Goal: Information Seeking & Learning: Learn about a topic

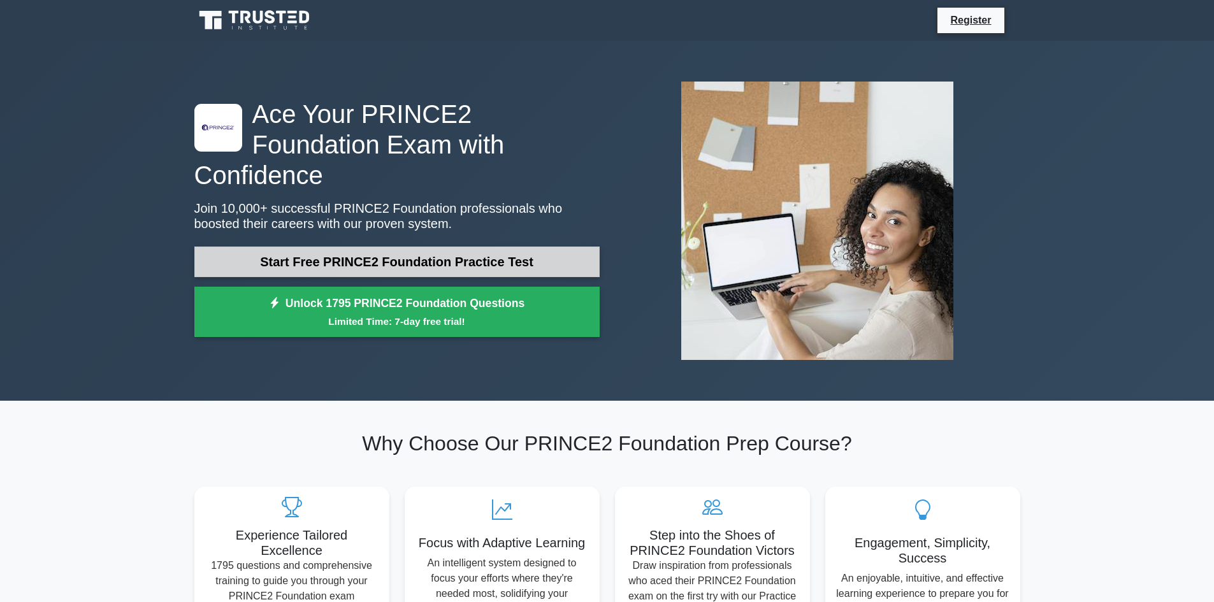
click at [399, 247] on link "Start Free PRINCE2 Foundation Practice Test" at bounding box center [396, 262] width 405 height 31
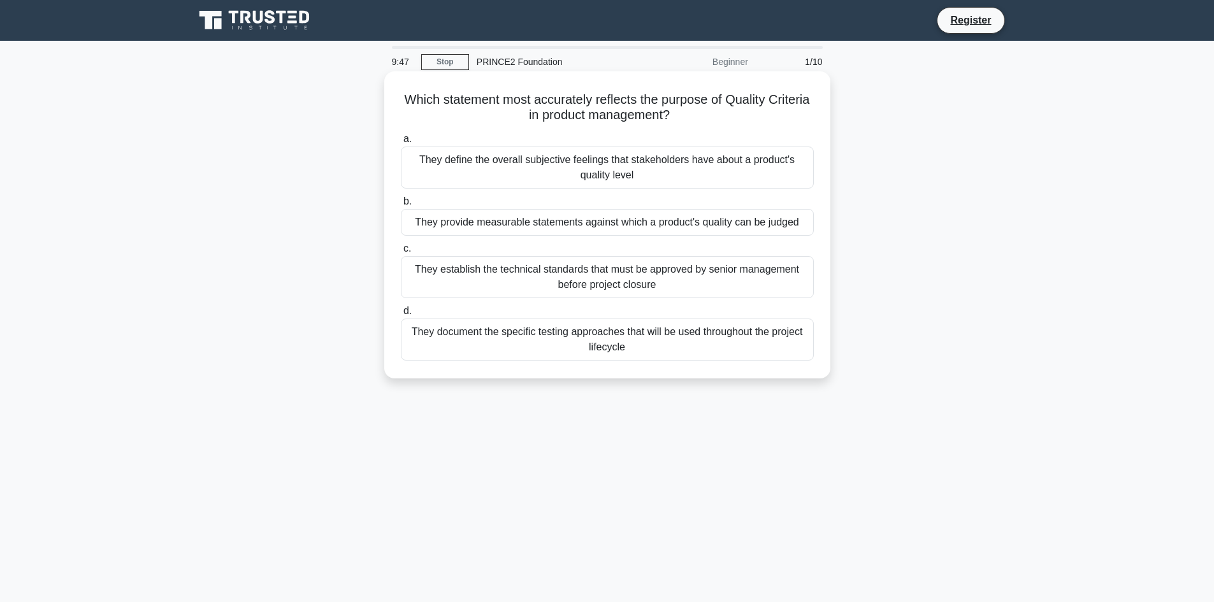
drag, startPoint x: 419, startPoint y: 96, endPoint x: 807, endPoint y: 342, distance: 459.5
click at [807, 342] on div "Which statement most accurately reflects the purpose of Quality Criteria in pro…" at bounding box center [607, 224] width 436 height 297
copy div "Which statement most accurately reflects the purpose of Quality Criteria in pro…"
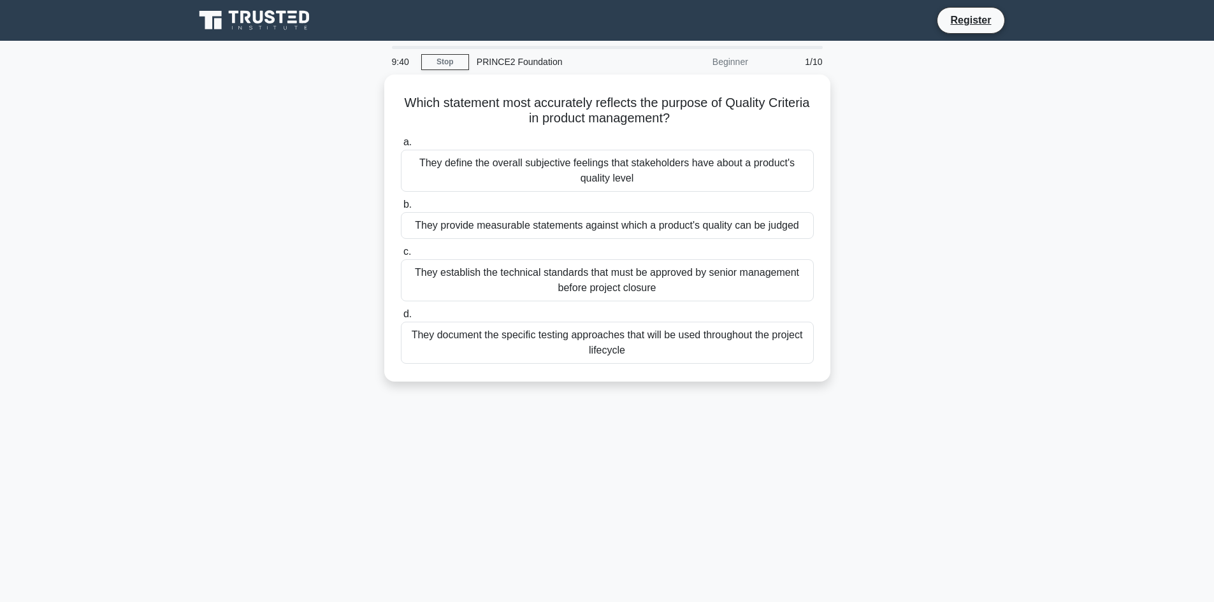
drag, startPoint x: 238, startPoint y: 211, endPoint x: 257, endPoint y: 211, distance: 19.8
click at [238, 211] on div "Which statement most accurately reflects the purpose of Quality Criteria in pro…" at bounding box center [607, 236] width 841 height 322
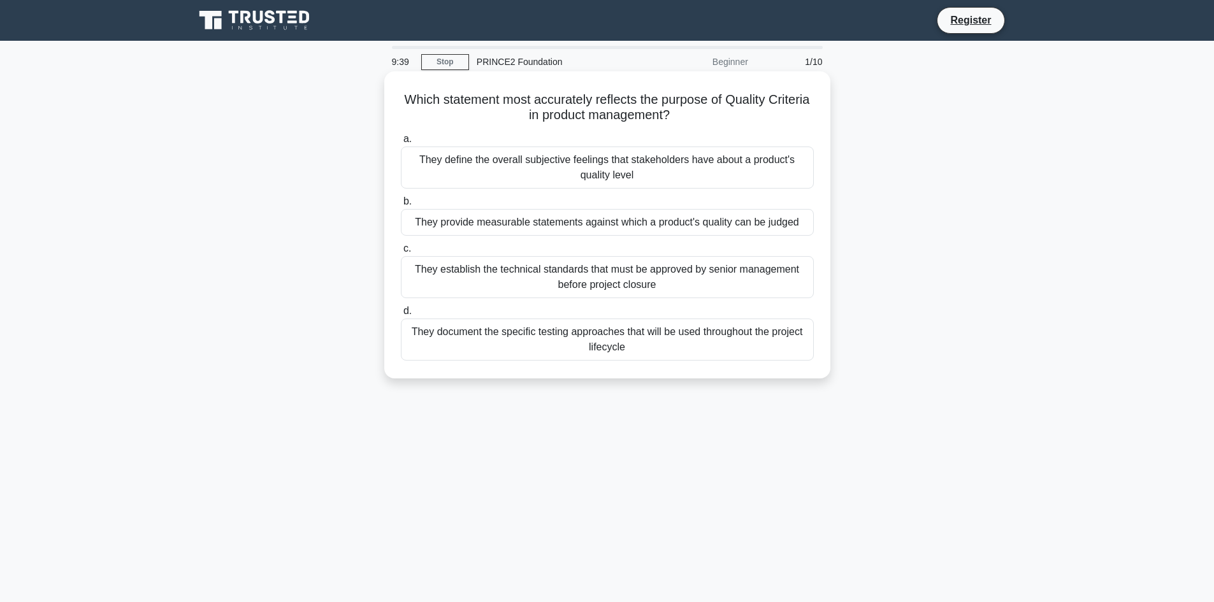
click at [491, 221] on div "They provide measurable statements against which a product's quality can be jud…" at bounding box center [607, 222] width 413 height 27
click at [401, 206] on input "b. They provide measurable statements against which a product's quality can be …" at bounding box center [401, 202] width 0 height 8
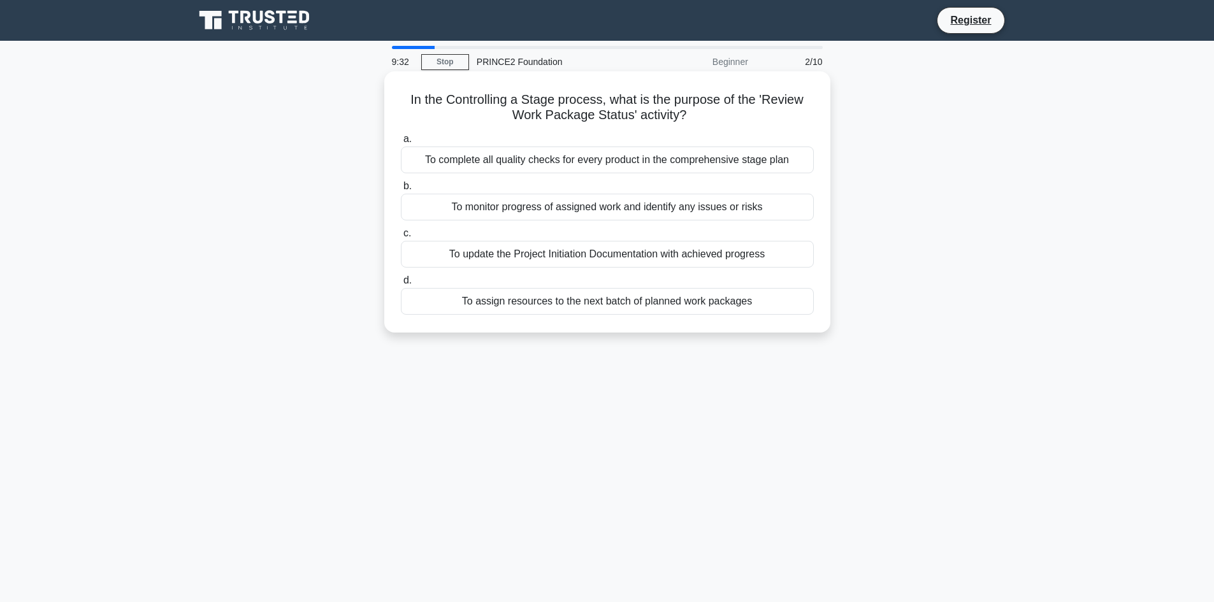
drag, startPoint x: 407, startPoint y: 97, endPoint x: 789, endPoint y: 298, distance: 431.6
click at [789, 298] on div "In the Controlling a Stage process, what is the purpose of the 'Review Work Pac…" at bounding box center [607, 201] width 436 height 251
copy div "In the Controlling a Stage process, what is the purpose of the 'Review Work Pac…"
click at [498, 209] on div "To monitor progress of assigned work and identify any issues or risks" at bounding box center [607, 207] width 413 height 27
click at [401, 191] on input "b. To monitor progress of assigned work and identify any issues or risks" at bounding box center [401, 186] width 0 height 8
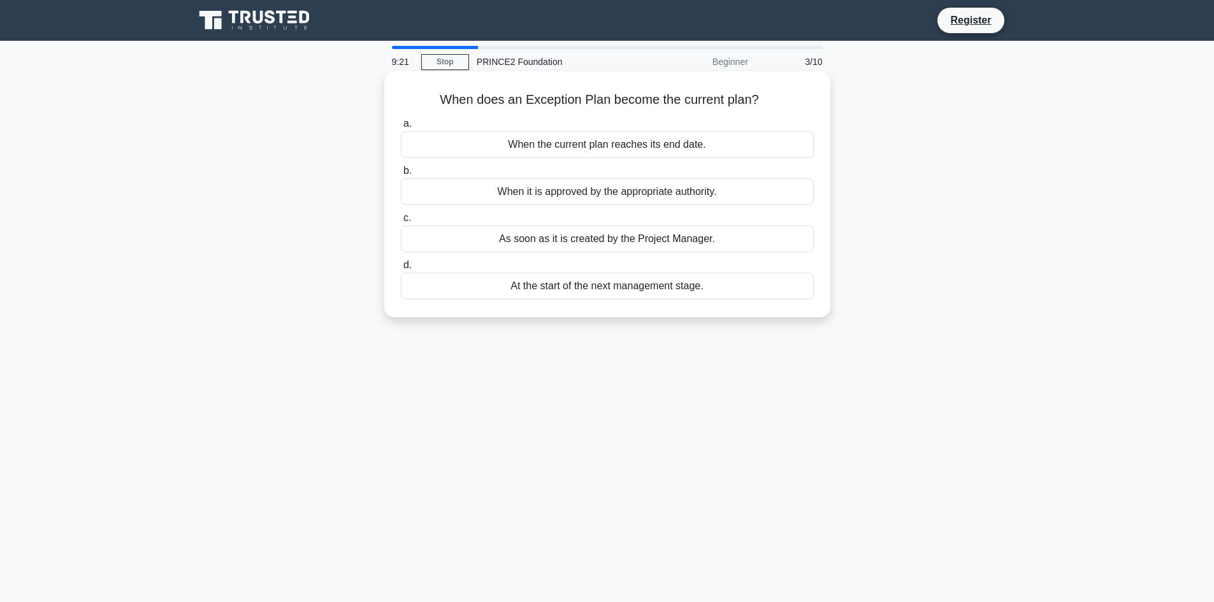
drag, startPoint x: 438, startPoint y: 96, endPoint x: 762, endPoint y: 287, distance: 375.7
click at [762, 287] on div "When does an Exception Plan become the current plan? .spinner_0XTQ{transform-or…" at bounding box center [607, 194] width 436 height 236
copy div "When does an Exception Plan become the current plan? .spinner_0XTQ{transform-or…"
click at [444, 187] on div "When it is approved by the appropriate authority." at bounding box center [607, 191] width 413 height 27
click at [401, 175] on input "b. When it is approved by the appropriate authority." at bounding box center [401, 171] width 0 height 8
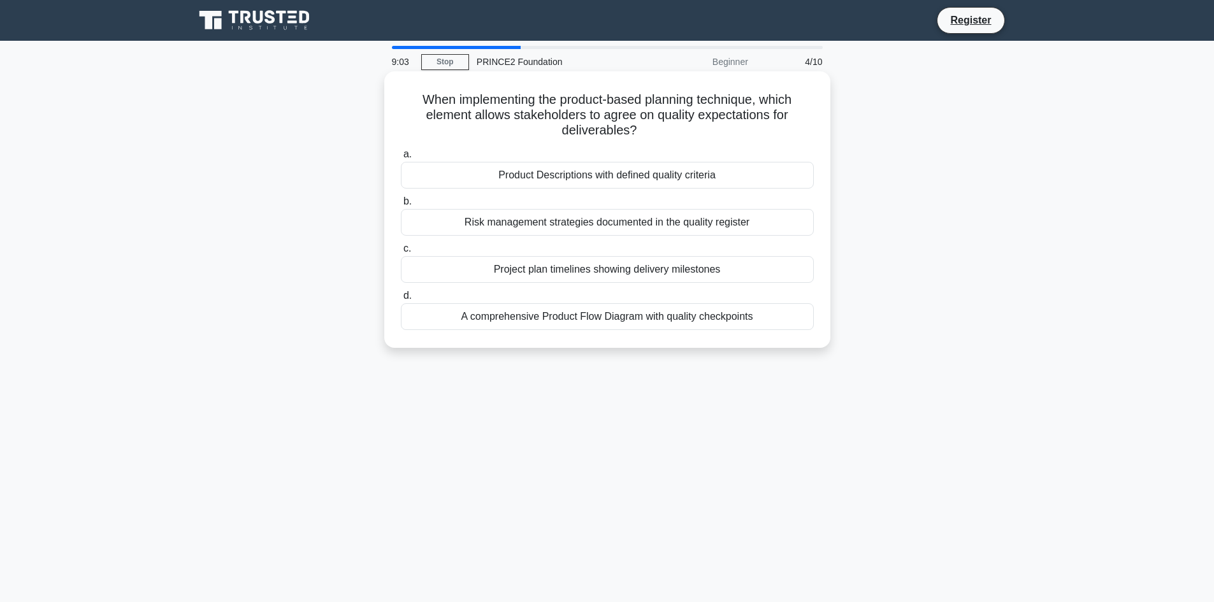
drag, startPoint x: 412, startPoint y: 93, endPoint x: 797, endPoint y: 314, distance: 443.6
click at [797, 314] on div "When implementing the product-based planning technique, which element allows st…" at bounding box center [607, 209] width 436 height 266
copy div "When implementing the product-based planning technique, which element allows st…"
click at [531, 176] on div "Product Descriptions with defined quality criteria" at bounding box center [607, 175] width 413 height 27
click at [401, 159] on input "a. Product Descriptions with defined quality criteria" at bounding box center [401, 154] width 0 height 8
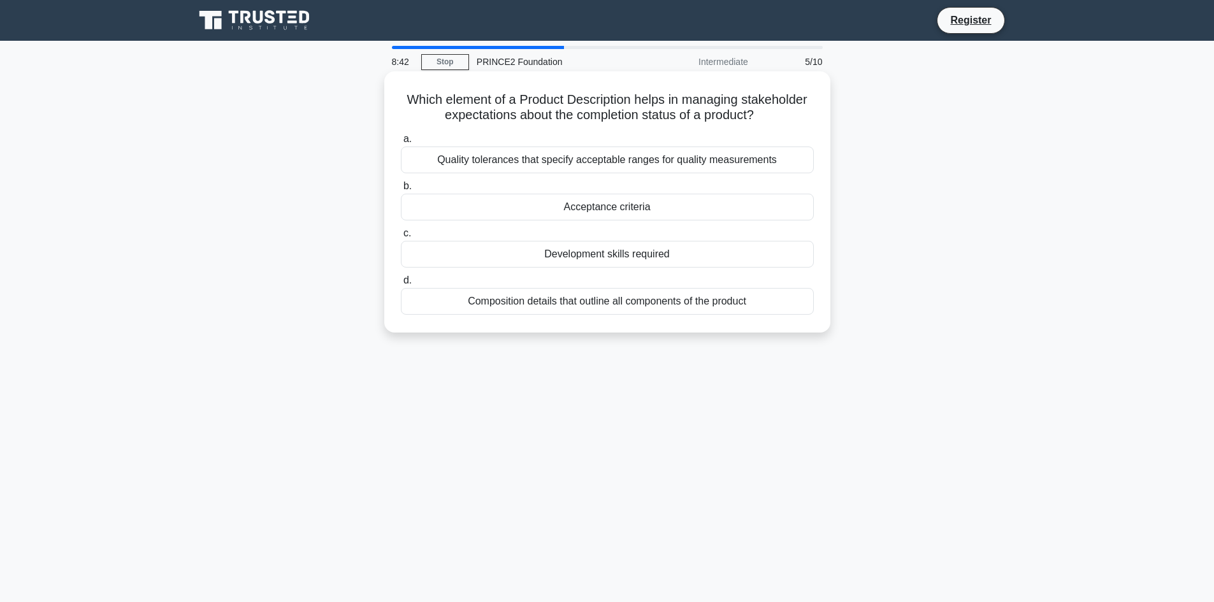
drag, startPoint x: 401, startPoint y: 97, endPoint x: 792, endPoint y: 308, distance: 444.3
click at [792, 308] on div "Which element of a Product Description helps in managing stakeholder expectatio…" at bounding box center [607, 201] width 436 height 251
copy div "Which element of a Product Description helps in managing stakeholder expectatio…"
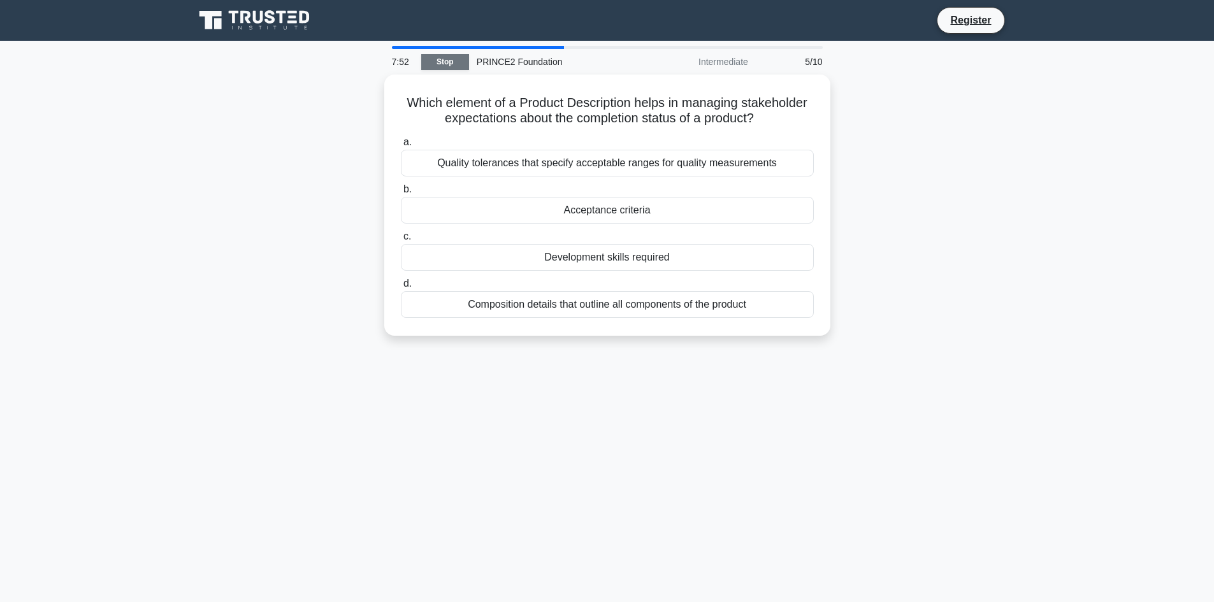
click at [445, 62] on link "Stop" at bounding box center [445, 62] width 48 height 16
